Goal: Task Accomplishment & Management: Complete application form

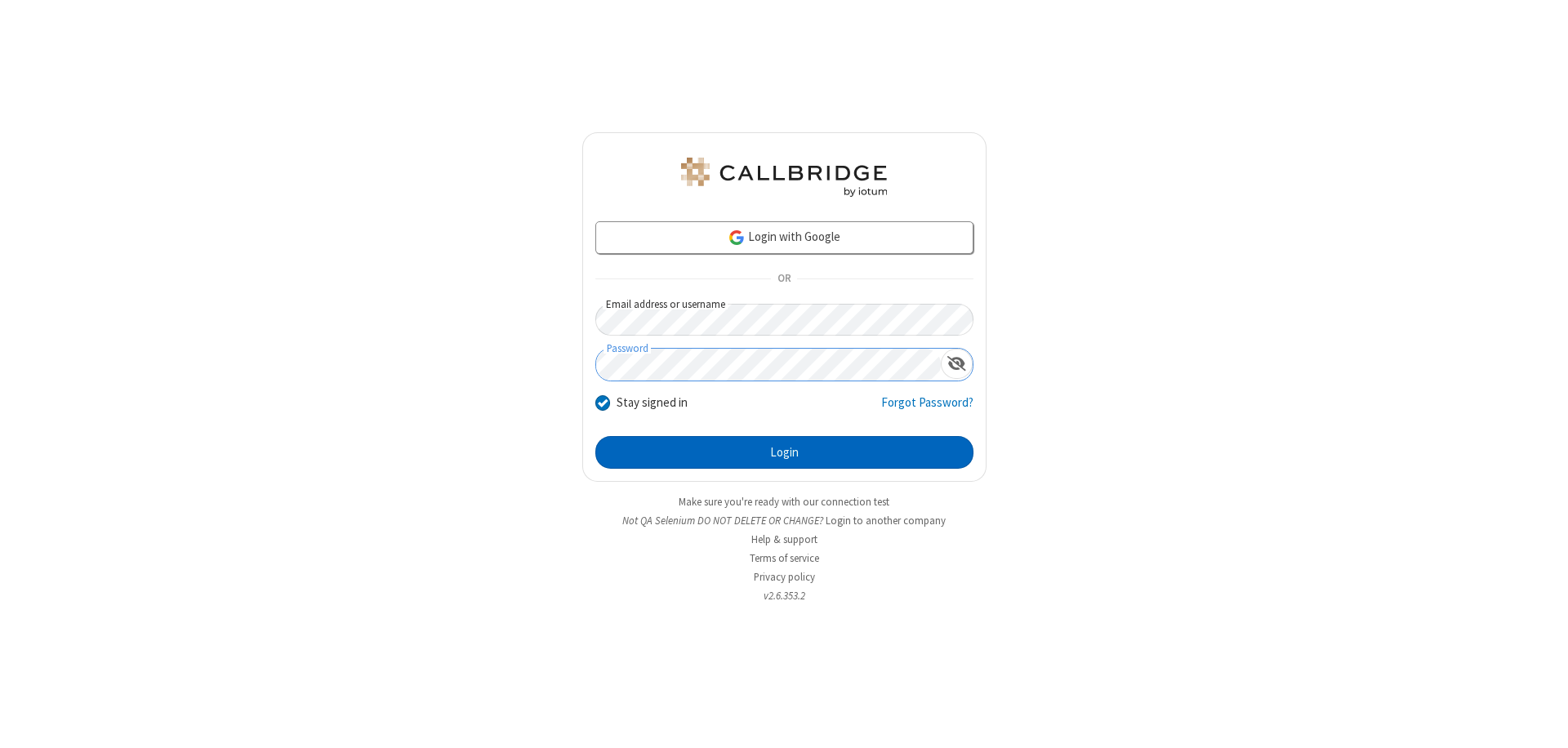
click at [784, 452] on button "Login" at bounding box center [784, 452] width 378 height 32
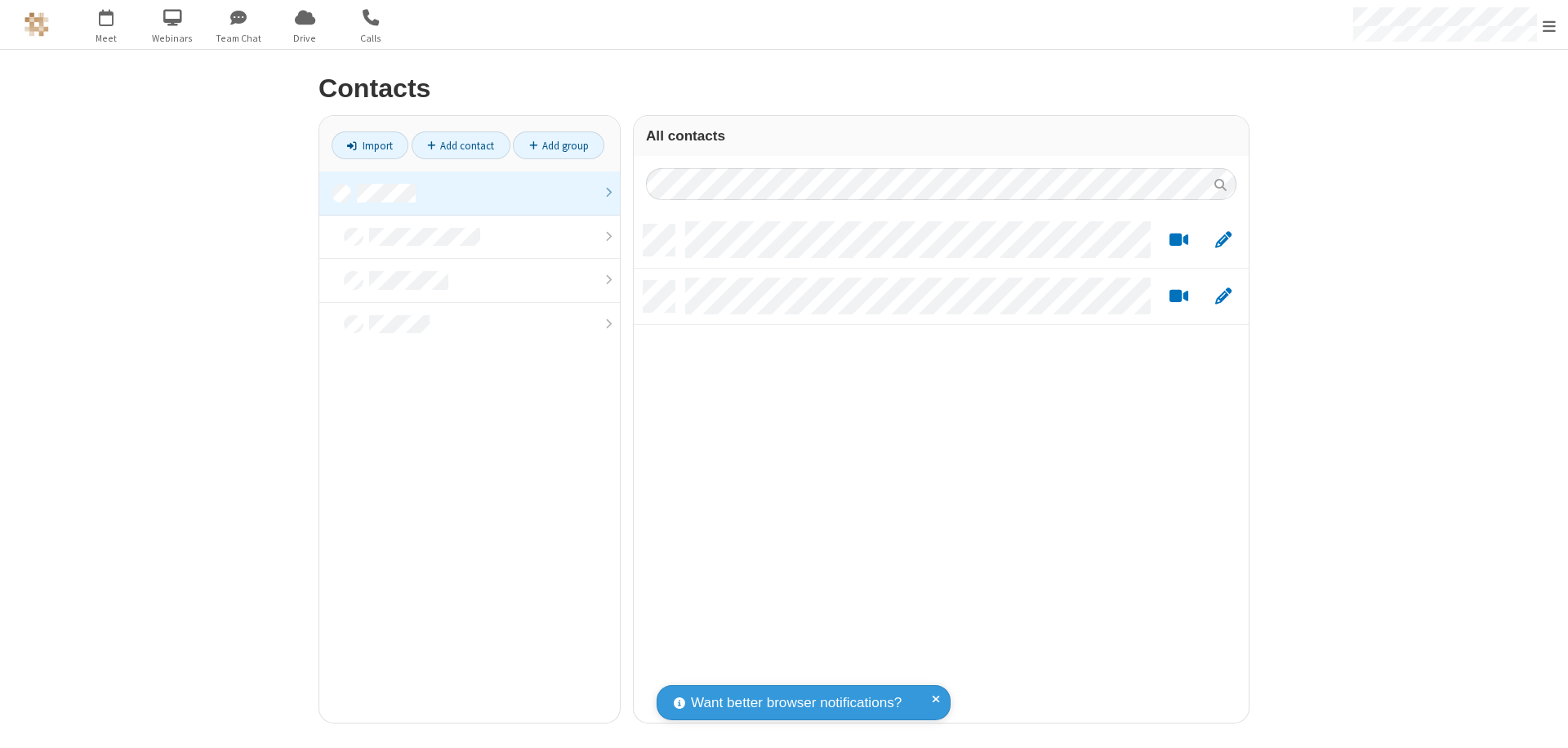
click at [469, 193] on link at bounding box center [469, 194] width 300 height 44
click at [461, 145] on link "Add contact" at bounding box center [461, 145] width 99 height 28
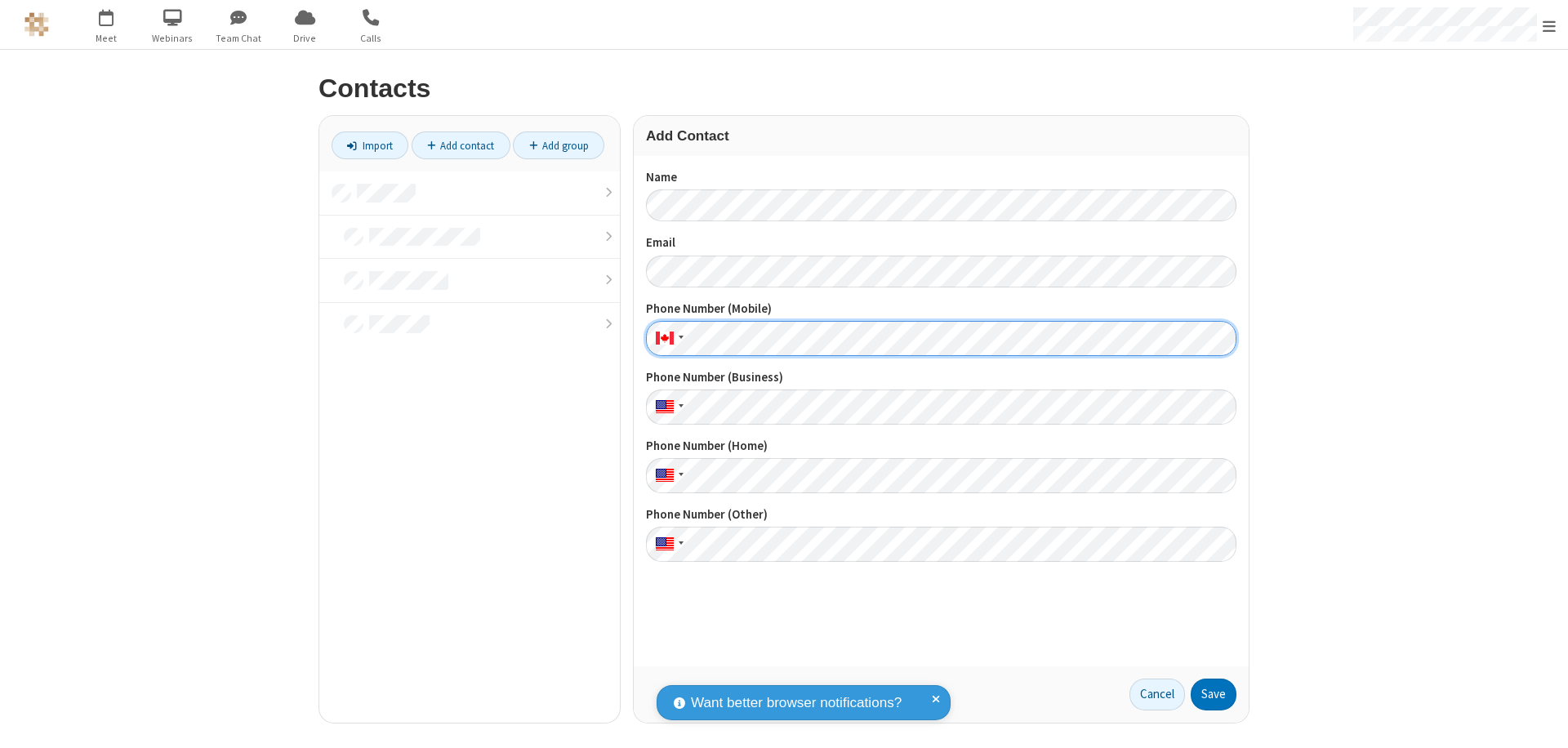
click at [1213, 695] on button "Save" at bounding box center [1213, 695] width 46 height 32
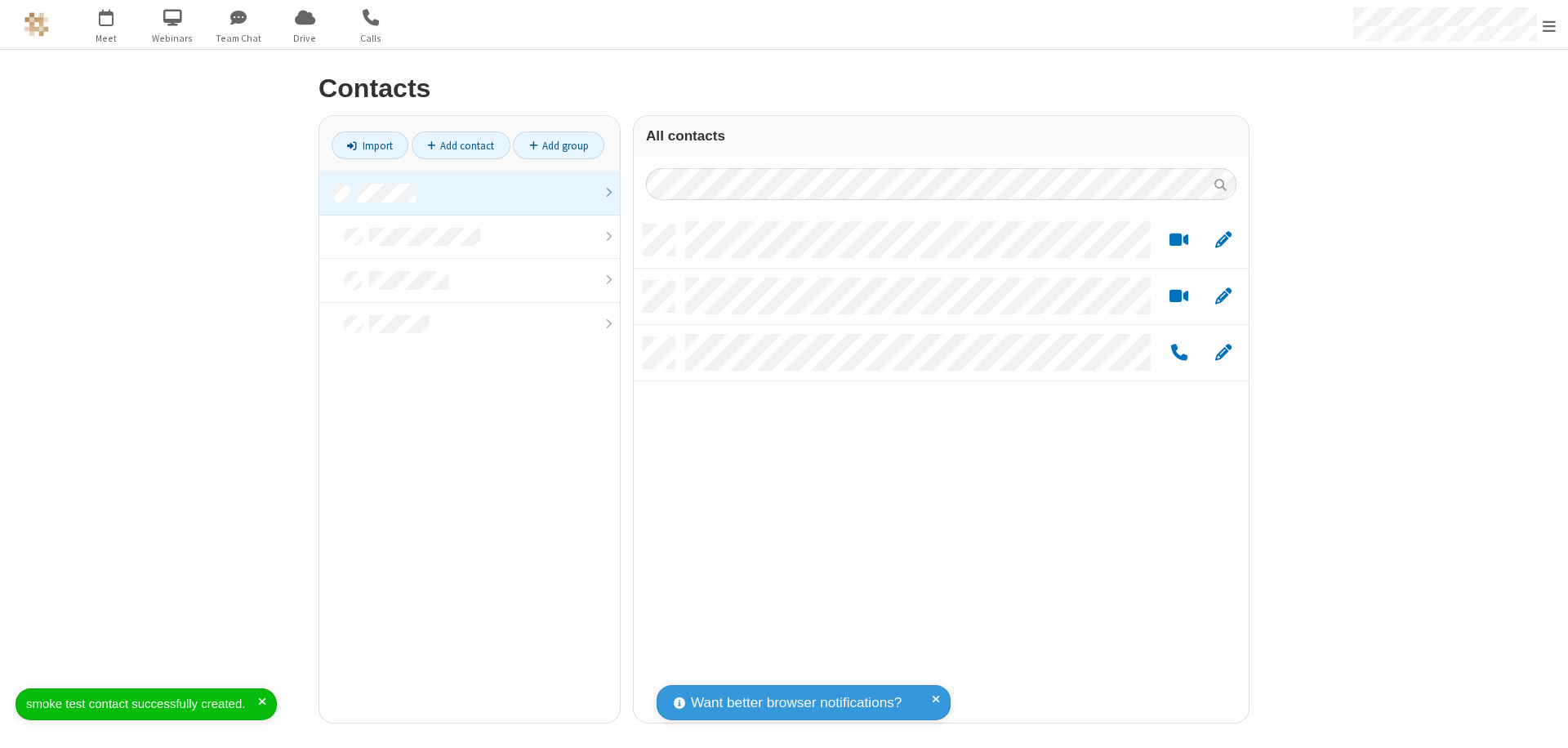
scroll to position [498, 603]
click at [461, 145] on link "Add contact" at bounding box center [461, 145] width 99 height 28
